Goal: Task Accomplishment & Management: Manage account settings

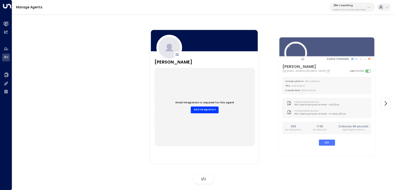
click at [351, 8] on div "25N Coworking 3b9800f4-81ca-4ec0-8758-72fbe4763f36" at bounding box center [349, 7] width 32 height 7
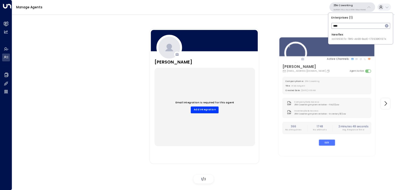
type input "****"
click at [335, 37] on span "ID: 0961307c-78f6-4b98-8ad0-173938f01974" at bounding box center [359, 39] width 55 height 4
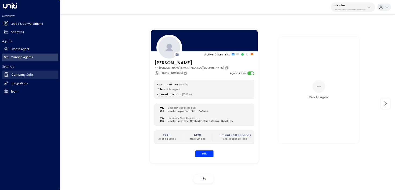
click at [13, 72] on link "Company Data Company Data" at bounding box center [30, 74] width 56 height 9
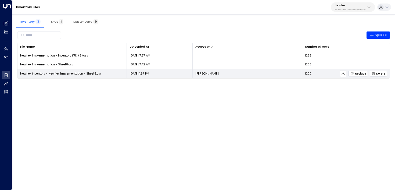
click at [357, 73] on span "Replace" at bounding box center [358, 73] width 16 height 3
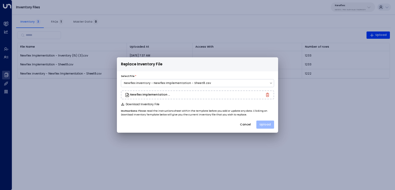
click at [270, 122] on button "Upload" at bounding box center [265, 124] width 18 height 8
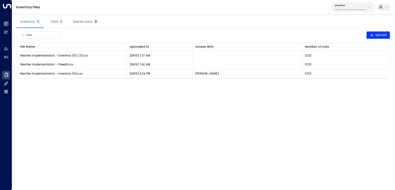
click at [351, 7] on div "Newflex 0961307c-78f6-4b98-8ad0-173938f01974" at bounding box center [350, 7] width 31 height 7
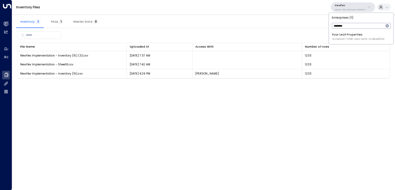
type input "********"
click at [355, 37] on div "Four Leaf Properties ID: 34e1cd17-0f68-49af-bd32-3c48ce8611d1" at bounding box center [358, 37] width 52 height 8
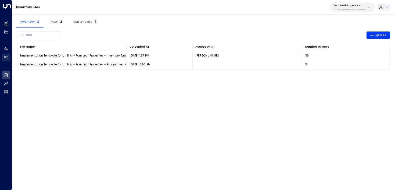
click at [10, 58] on link "Manage Agents Manage Agents" at bounding box center [6, 57] width 8 height 8
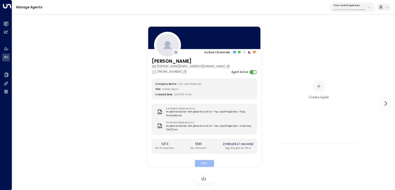
click at [203, 161] on button "Edit" at bounding box center [204, 163] width 19 height 7
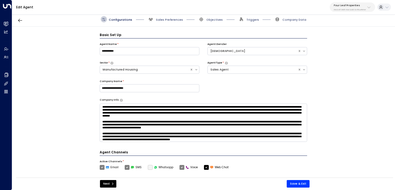
scroll to position [6, 0]
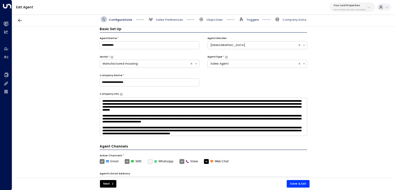
click at [248, 21] on span "Triggers" at bounding box center [252, 20] width 13 height 4
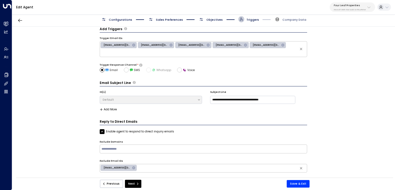
click at [213, 21] on span "Objectives" at bounding box center [214, 20] width 16 height 4
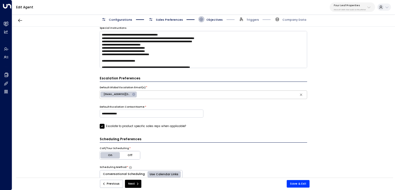
scroll to position [29, 0]
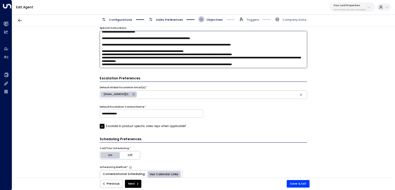
click at [303, 64] on textarea at bounding box center [204, 49] width 208 height 37
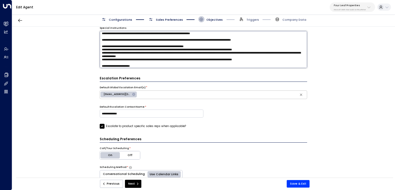
drag, startPoint x: 150, startPoint y: 65, endPoint x: 61, endPoint y: 64, distance: 88.7
click at [61, 64] on div "**********" at bounding box center [203, 103] width 383 height 153
type textarea "**********"
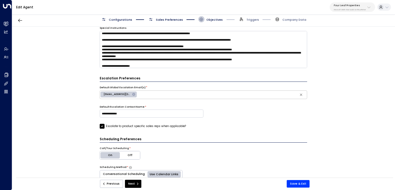
click at [164, 17] on span "Sales Preferences" at bounding box center [165, 19] width 35 height 6
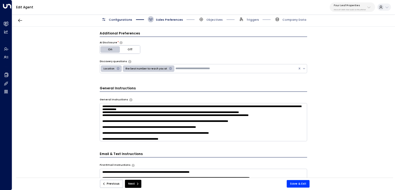
scroll to position [161, 0]
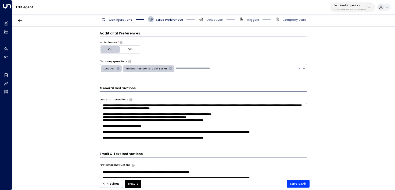
click at [247, 137] on textarea at bounding box center [204, 122] width 208 height 38
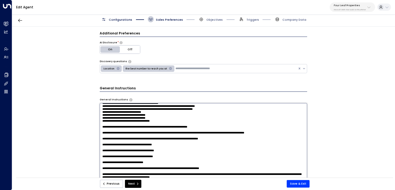
scroll to position [92, 0]
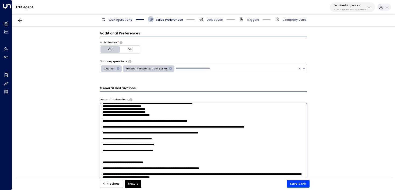
paste textarea "**********"
drag, startPoint x: 178, startPoint y: 152, endPoint x: 66, endPoint y: 153, distance: 112.3
click at [66, 153] on div "**********" at bounding box center [203, 103] width 383 height 153
type textarea "**********"
click at [305, 184] on button "Save & Exit" at bounding box center [298, 184] width 23 height 8
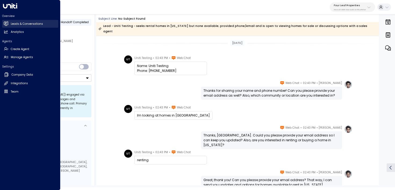
click at [5, 27] on link "Leads & Conversations Leads & Conversations" at bounding box center [30, 24] width 56 height 8
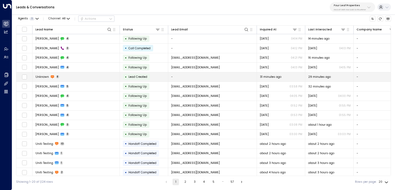
click at [104, 75] on td "Unknown 8" at bounding box center [76, 76] width 87 height 9
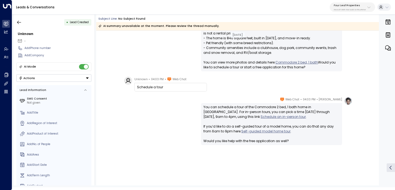
scroll to position [243, 0]
drag, startPoint x: 329, startPoint y: 157, endPoint x: 336, endPoint y: 168, distance: 13.0
click at [336, 168] on div "Katie Olson • 04:03 PM • Web Chat You can schedule a tour of the Commodore 2 be…" at bounding box center [237, 141] width 283 height 88
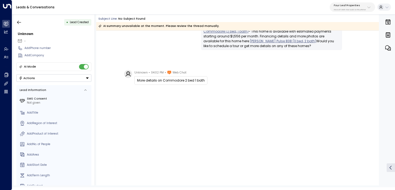
scroll to position [0, 0]
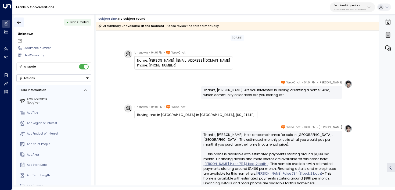
click at [16, 21] on button "button" at bounding box center [19, 22] width 10 height 10
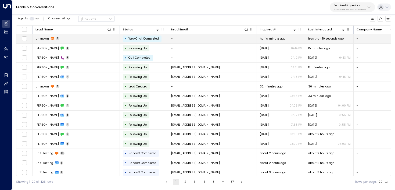
click at [103, 41] on td "Unknown 6" at bounding box center [76, 38] width 87 height 9
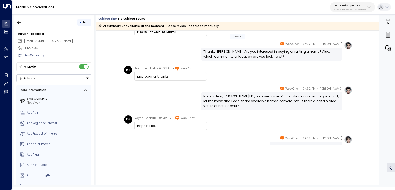
scroll to position [38, 0]
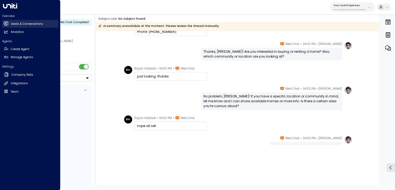
click at [6, 27] on link "Leads & Conversations Leads & Conversations" at bounding box center [30, 24] width 56 height 8
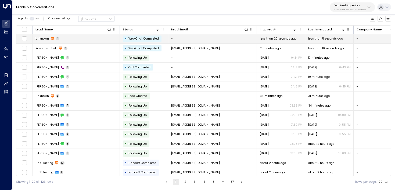
click at [86, 37] on td "Unknown 4" at bounding box center [76, 38] width 87 height 9
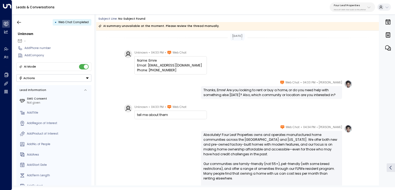
scroll to position [52, 0]
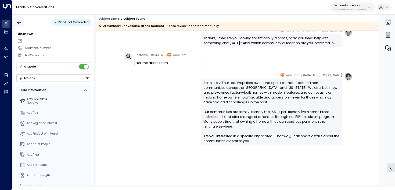
click at [20, 22] on icon "button" at bounding box center [18, 22] width 5 height 5
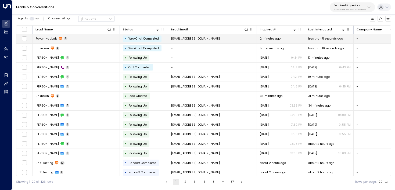
click at [88, 35] on td "Rayan Habbab 6" at bounding box center [76, 38] width 87 height 9
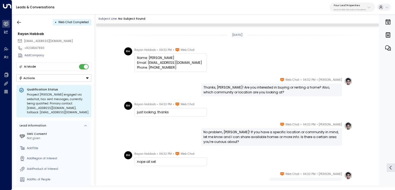
scroll to position [36, 0]
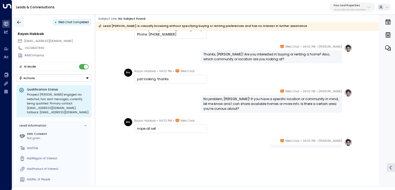
click at [21, 25] on button "button" at bounding box center [19, 22] width 10 height 10
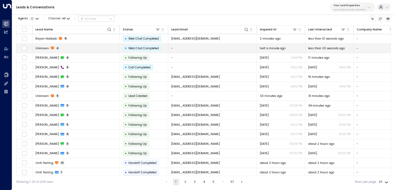
click at [70, 48] on td "Unknown 4" at bounding box center [76, 48] width 87 height 9
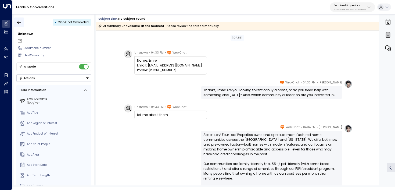
click at [17, 18] on button "button" at bounding box center [19, 22] width 10 height 10
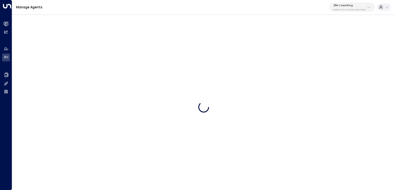
click at [349, 9] on p "3b9800f4-81ca-4ec0-8758-72fbe4763f36" at bounding box center [349, 10] width 32 height 2
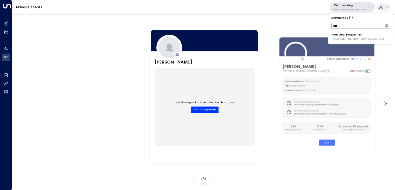
type input "****"
click at [340, 36] on div "Four Leaf Properties ID: 34e1cd17-0f68-49af-bd32-3c48ce8611d1" at bounding box center [358, 37] width 52 height 8
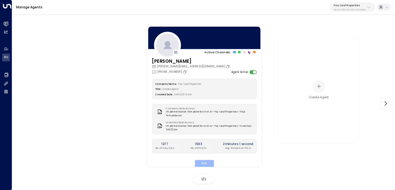
click at [204, 163] on button "Edit" at bounding box center [204, 163] width 19 height 7
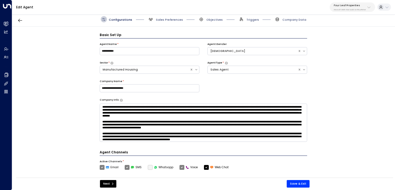
scroll to position [6, 0]
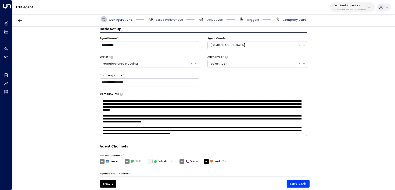
click at [290, 20] on span "Company Data" at bounding box center [294, 20] width 24 height 4
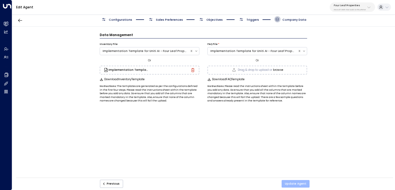
click at [305, 185] on button "Update Agent" at bounding box center [296, 184] width 28 height 8
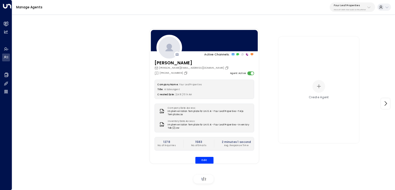
click at [342, 7] on div "Four Leaf Properties 34e1cd17-0f68-49af-bd32-3c48ce8611d1" at bounding box center [350, 7] width 32 height 7
type input "****"
click at [349, 35] on div "Carr Workplaces ID: b7928a87-f434-4dea-b015-5ccb68974bfd" at bounding box center [361, 37] width 56 height 8
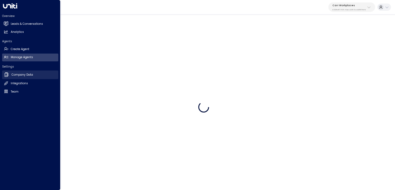
click at [22, 74] on h2 "Company Data" at bounding box center [22, 75] width 21 height 4
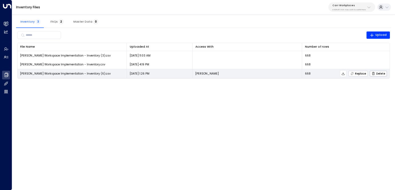
click at [357, 74] on span "Replace" at bounding box center [358, 73] width 16 height 3
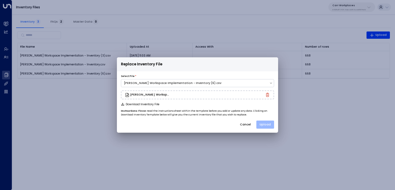
click at [266, 124] on button "Upload" at bounding box center [265, 124] width 18 height 8
